Goal: Task Accomplishment & Management: Manage account settings

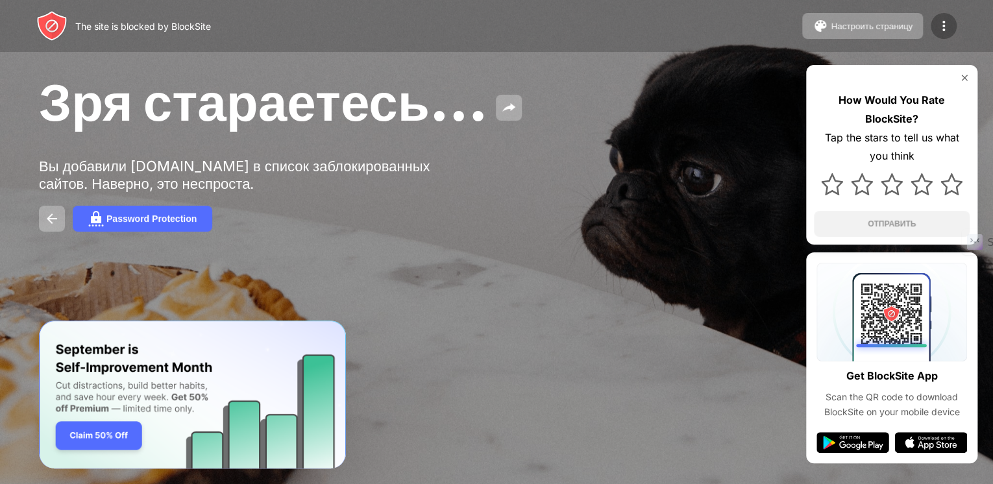
click at [935, 22] on img at bounding box center [943, 26] width 16 height 16
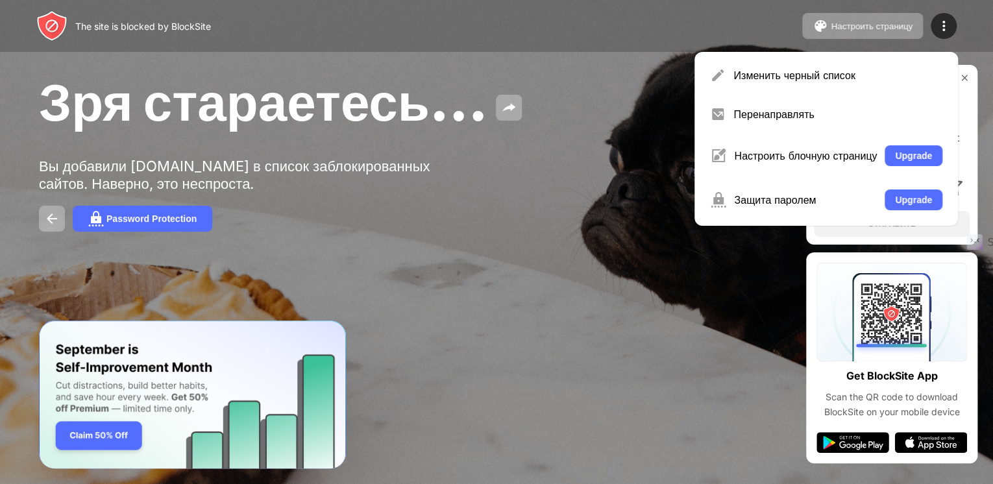
click at [796, 69] on div "Изменить черный список" at bounding box center [837, 75] width 209 height 13
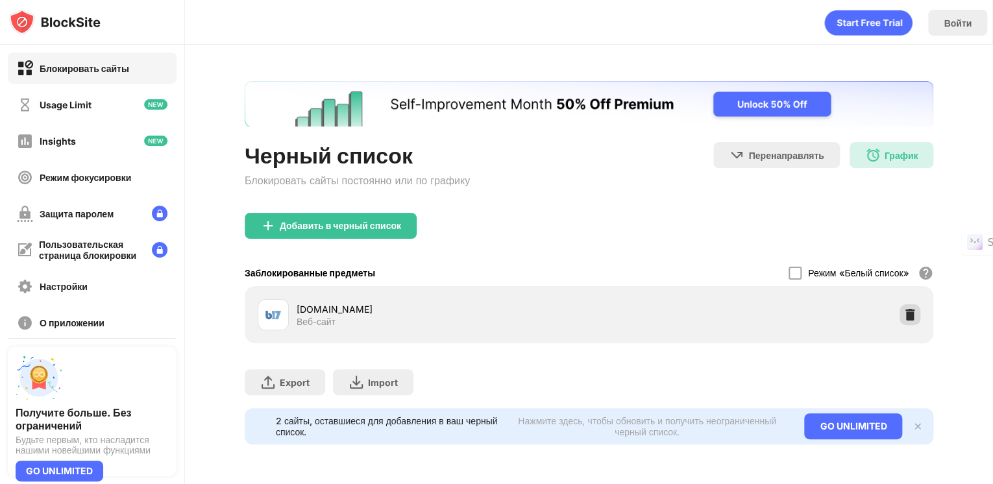
click at [910, 313] on img at bounding box center [909, 314] width 13 height 13
